Goal: Information Seeking & Learning: Find specific page/section

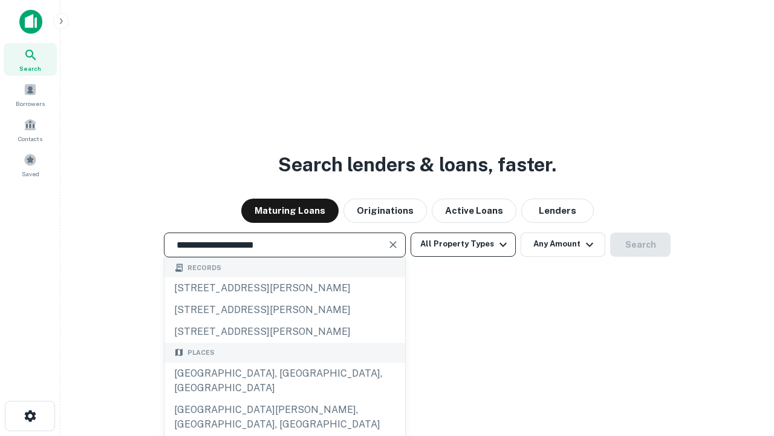
click at [284, 399] on div "[GEOGRAPHIC_DATA], [GEOGRAPHIC_DATA], [GEOGRAPHIC_DATA]" at bounding box center [285, 380] width 241 height 36
type input "**********"
click at [463, 244] on button "All Property Types" at bounding box center [463, 244] width 105 height 24
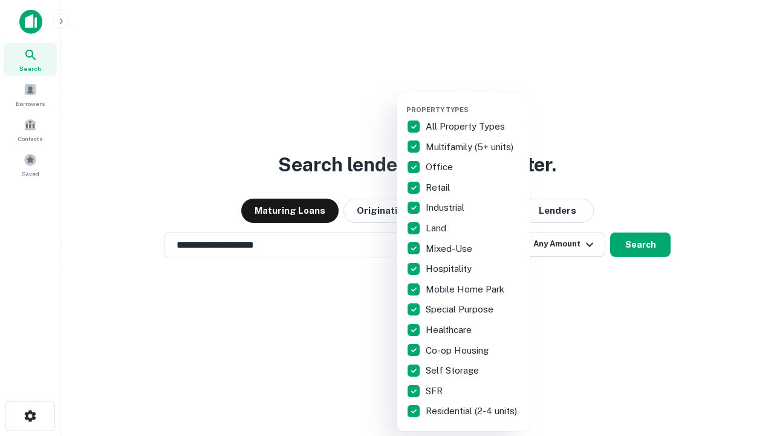
click at [473, 102] on button "button" at bounding box center [473, 102] width 133 height 1
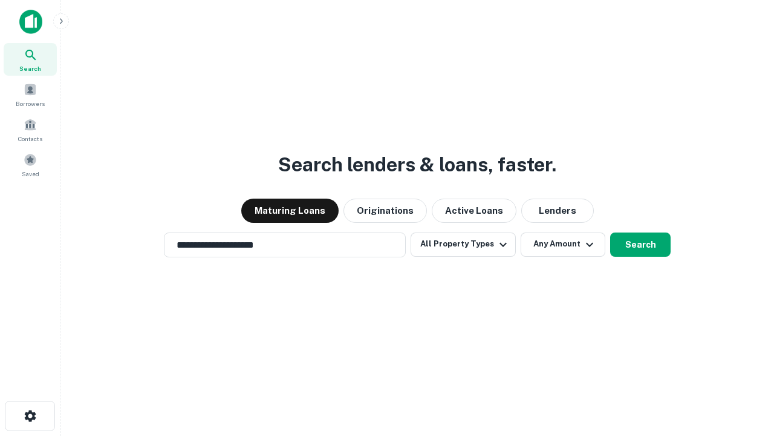
scroll to position [19, 0]
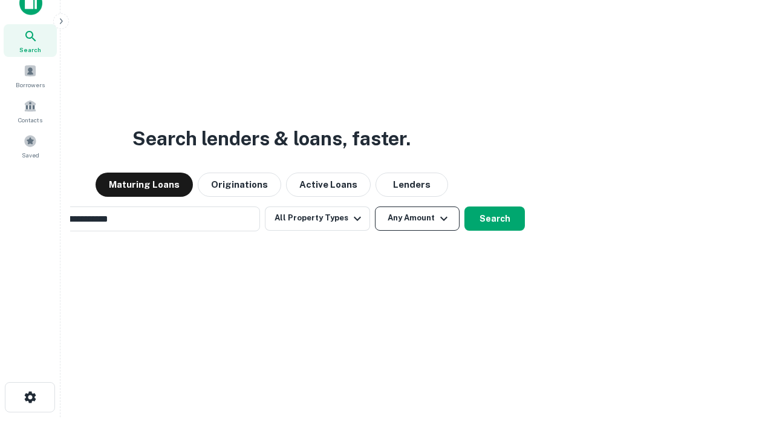
click at [375, 206] on button "Any Amount" at bounding box center [417, 218] width 85 height 24
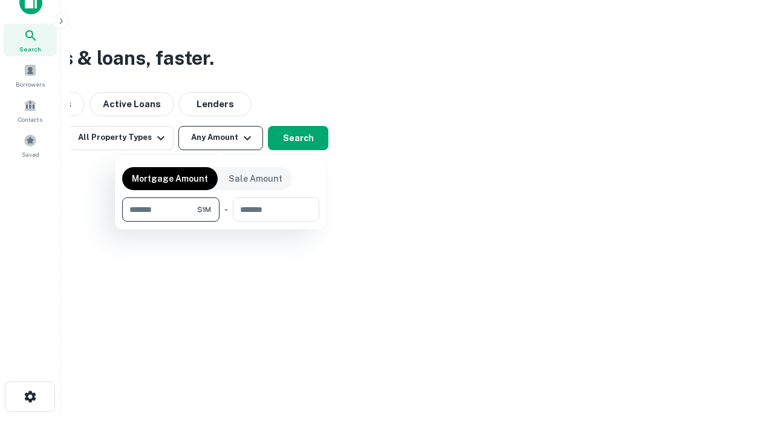
type input "*******"
click at [221, 221] on button "button" at bounding box center [220, 221] width 197 height 1
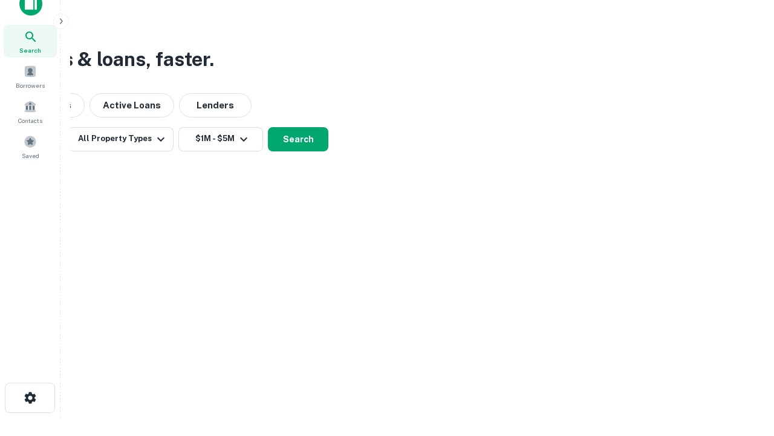
scroll to position [7, 223]
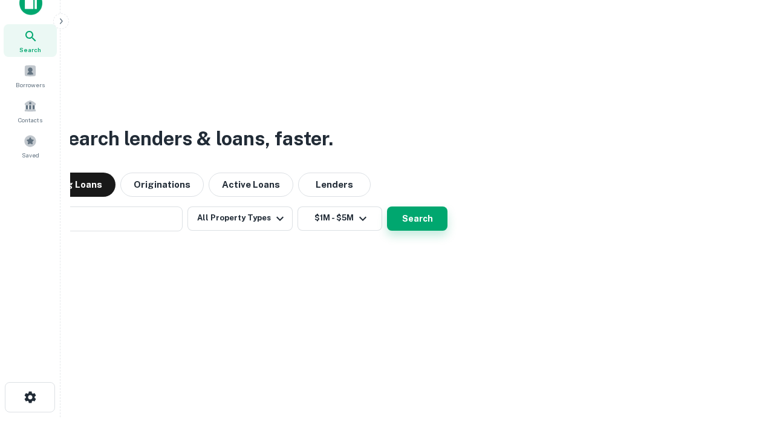
click at [387, 206] on button "Search" at bounding box center [417, 218] width 60 height 24
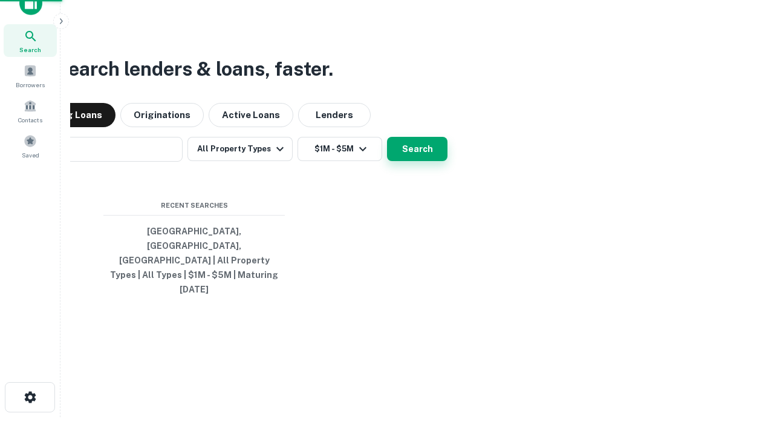
scroll to position [32, 342]
